Goal: Transaction & Acquisition: Purchase product/service

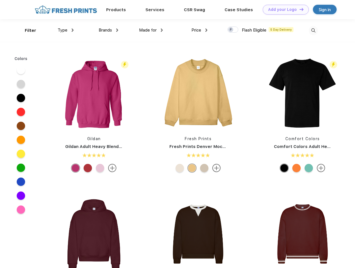
scroll to position [0, 0]
click at [284, 9] on link "Add your Logo Design Tool" at bounding box center [286, 10] width 46 height 10
click at [0, 0] on div "Design Tool" at bounding box center [0, 0] width 0 height 0
click at [299, 9] on link "Add your Logo Design Tool" at bounding box center [286, 10] width 46 height 10
click at [27, 30] on div "Filter" at bounding box center [30, 30] width 11 height 6
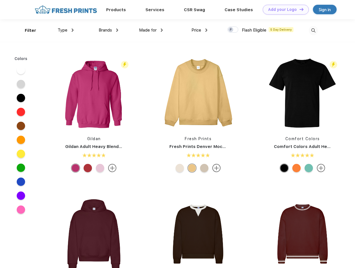
click at [66, 30] on span "Type" at bounding box center [63, 30] width 10 height 5
click at [108, 30] on span "Brands" at bounding box center [105, 30] width 13 height 5
click at [151, 30] on span "Made for" at bounding box center [148, 30] width 18 height 5
click at [200, 30] on span "Price" at bounding box center [197, 30] width 10 height 5
click at [233, 30] on div at bounding box center [233, 29] width 11 height 6
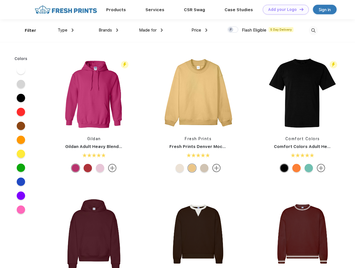
click at [231, 30] on input "checkbox" at bounding box center [230, 28] width 4 height 4
click at [313, 30] on img at bounding box center [313, 30] width 9 height 9
